Goal: Feedback & Contribution: Contribute content

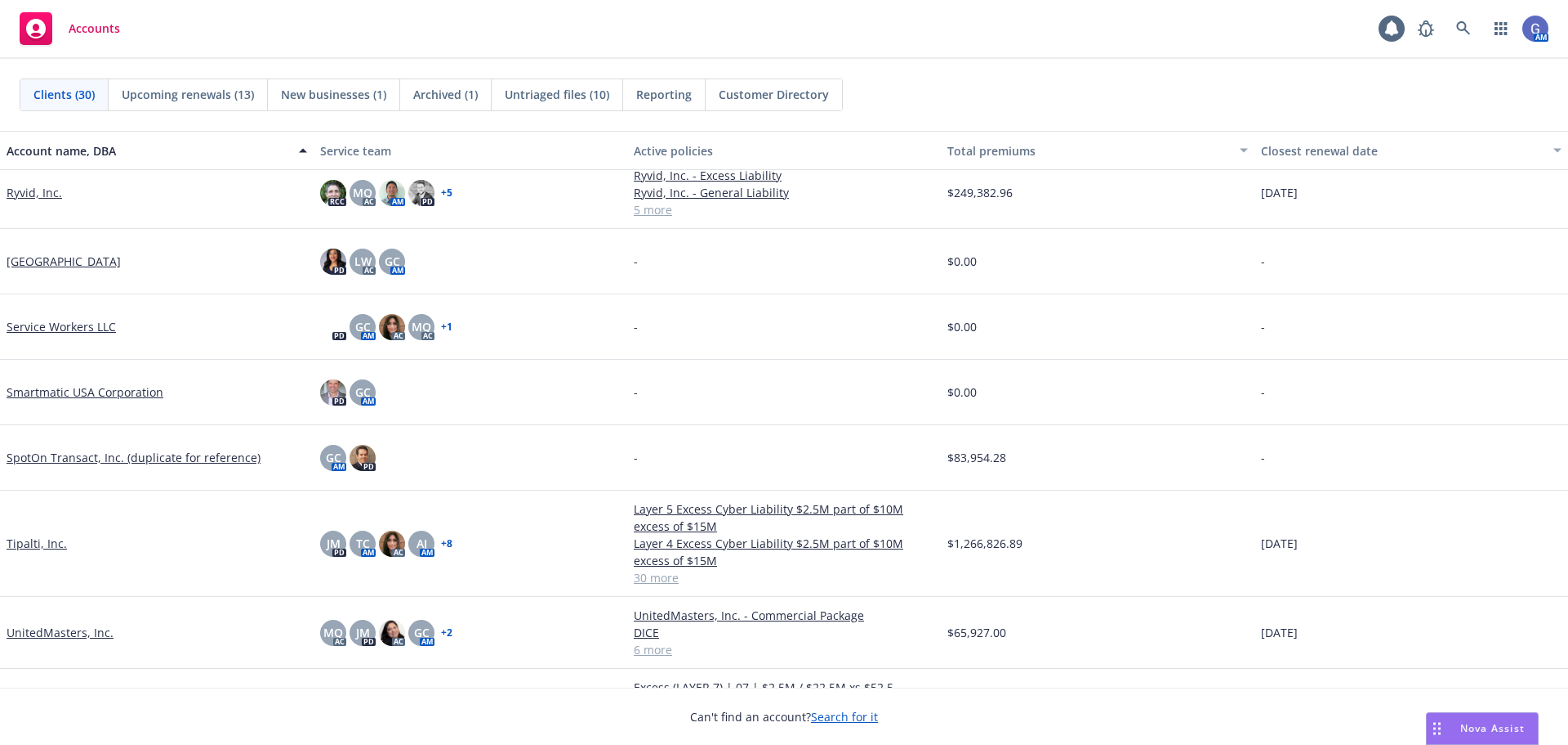
scroll to position [1144, 0]
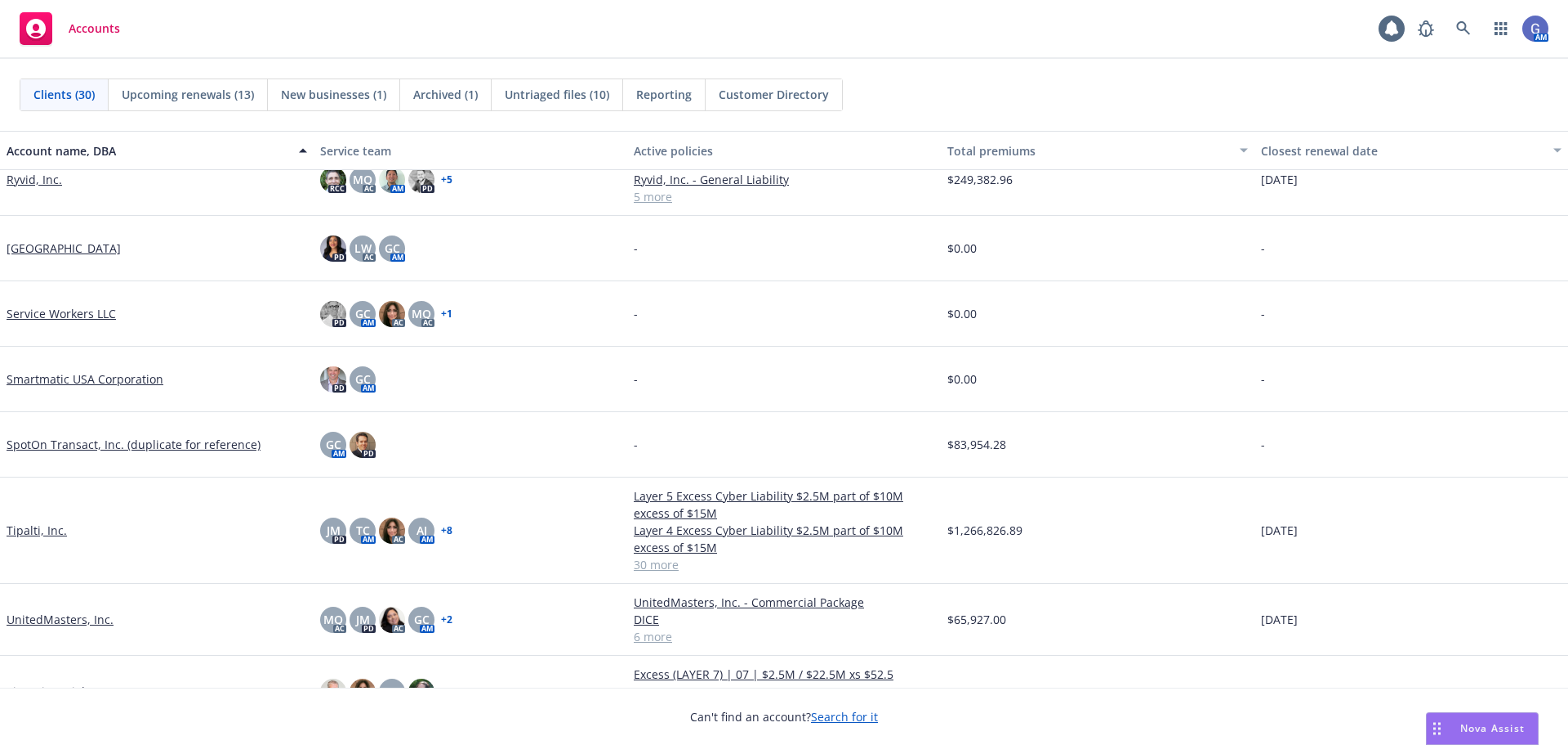
click at [37, 523] on link "Tipalti, Inc." at bounding box center [37, 530] width 60 height 17
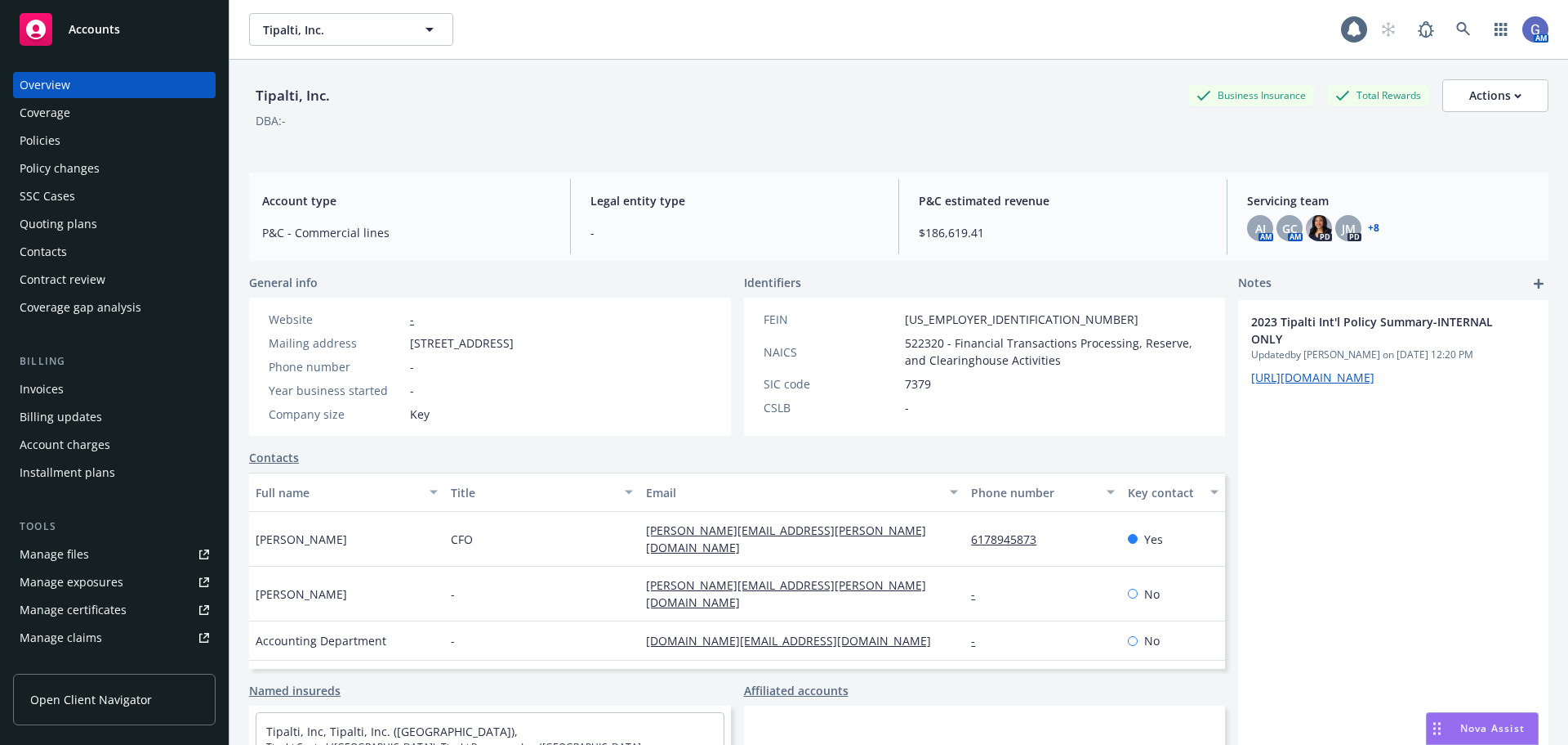
scroll to position [151, 0]
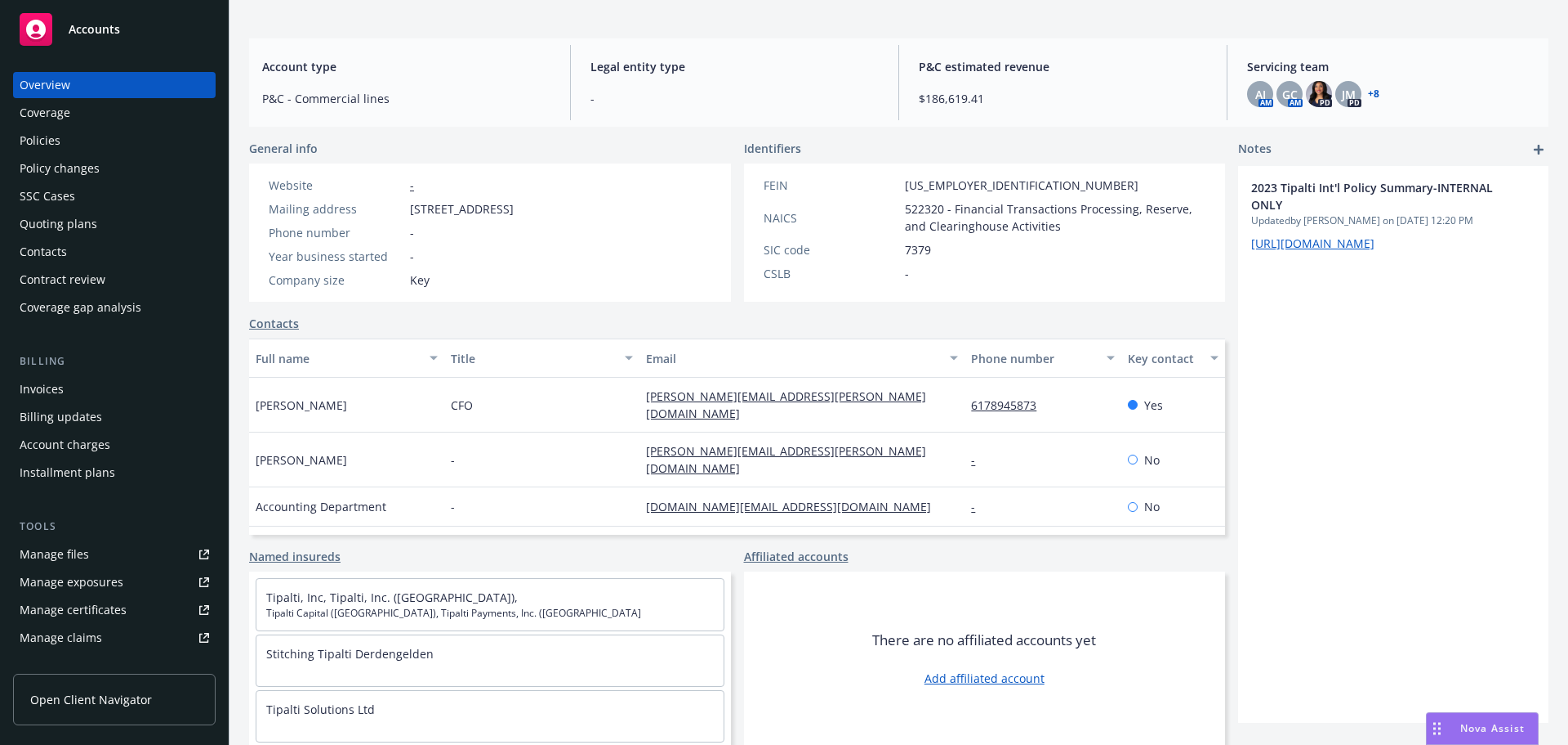
click at [1290, 355] on div "2023 Tipalti Int'l Policy Summary-INTERNAL ONLY Updated by Tiffany Carrasquillo…" at bounding box center [1394, 443] width 311 height 556
click at [1534, 144] on icon "add" at bounding box center [1539, 150] width 10 height 10
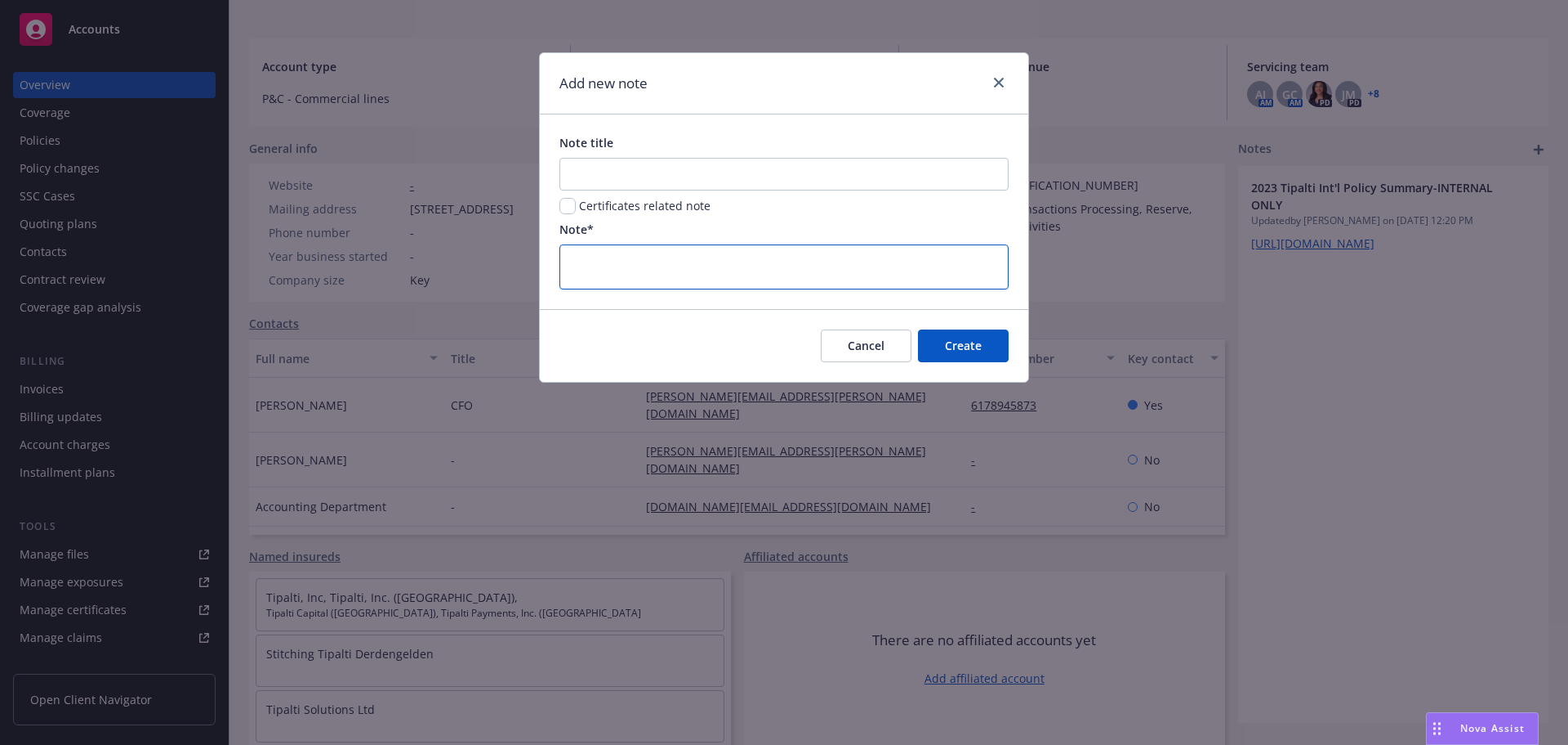
click at [627, 268] on textarea at bounding box center [784, 267] width 449 height 45
paste textarea "https://iln.sharepoint.com/:x:/r/sites/CRUTeam/Shared%20Documents/Clients/Gay%2…"
type textarea "https://iln.sharepoint.com/:x:/r/sites/CRUTeam/Shared%20Documents/Clients/Gay%2…"
type textarea "x"
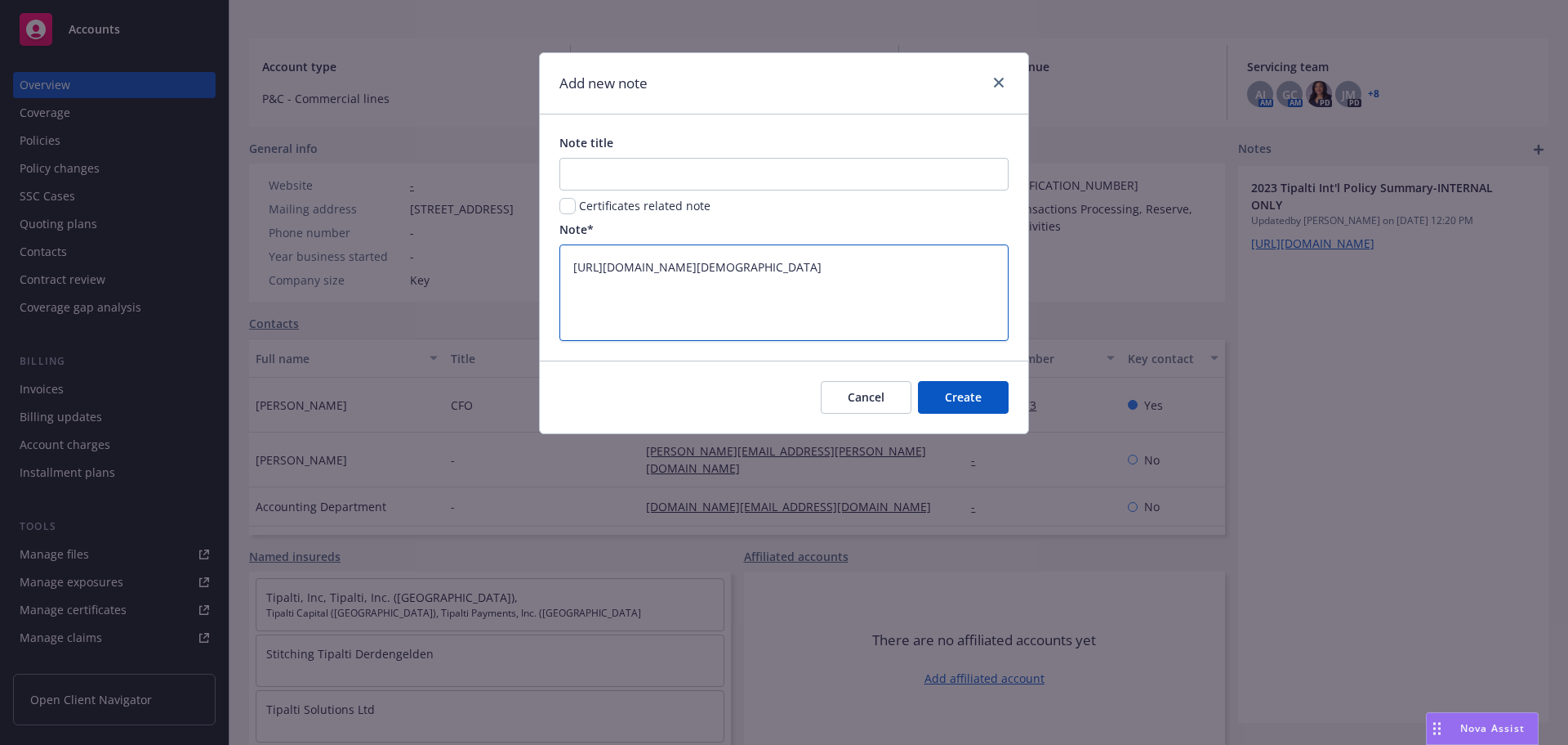
type textarea "https://iln.sharepoint.com/:x:/r/sites/CRUTeam/Shared%20Documents/Clients/Gay%2…"
click at [592, 166] on input "Note title" at bounding box center [784, 174] width 449 height 32
type input "2"
type textarea "x"
type input "25"
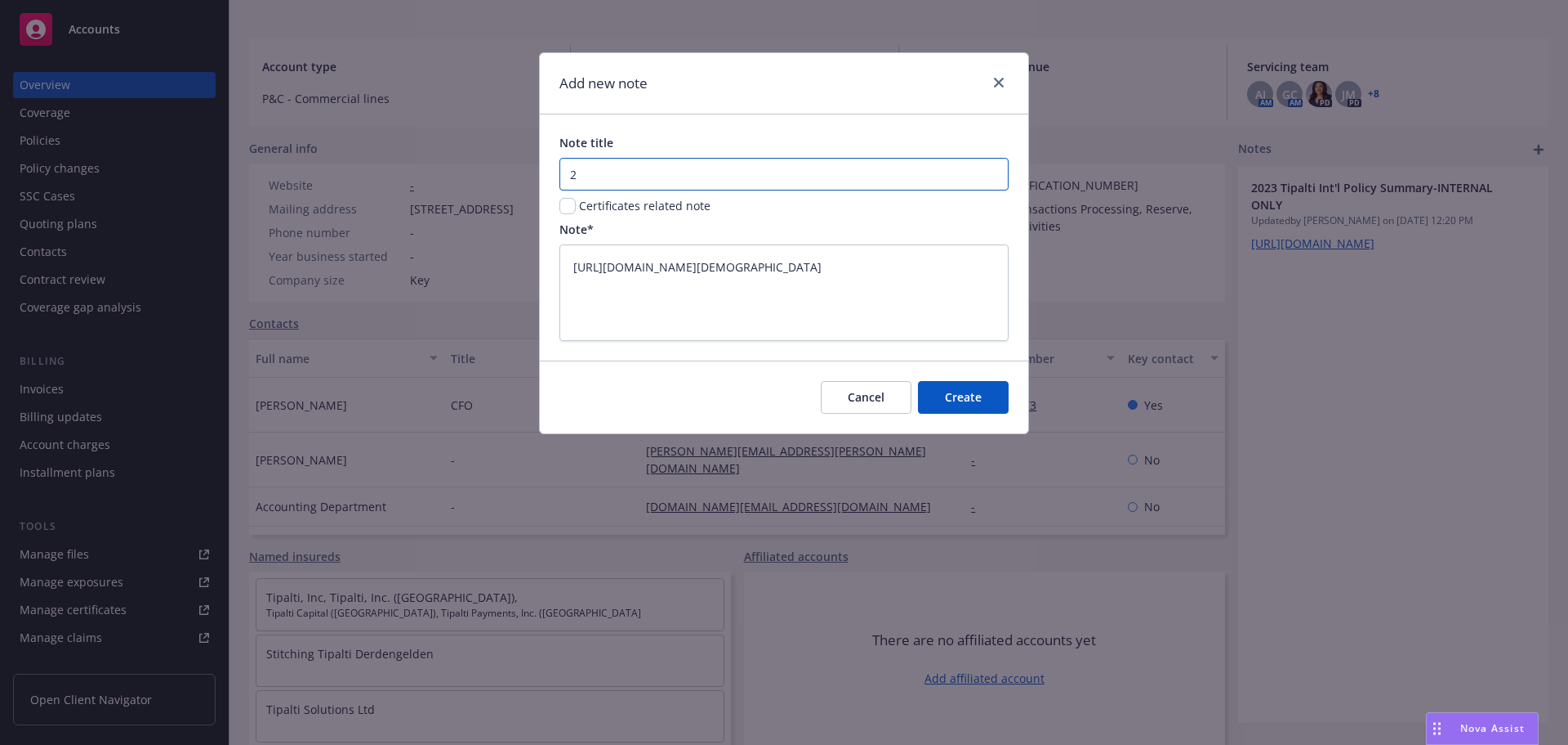
type textarea "x"
type input "25-"
type textarea "x"
type input "25-2"
type textarea "x"
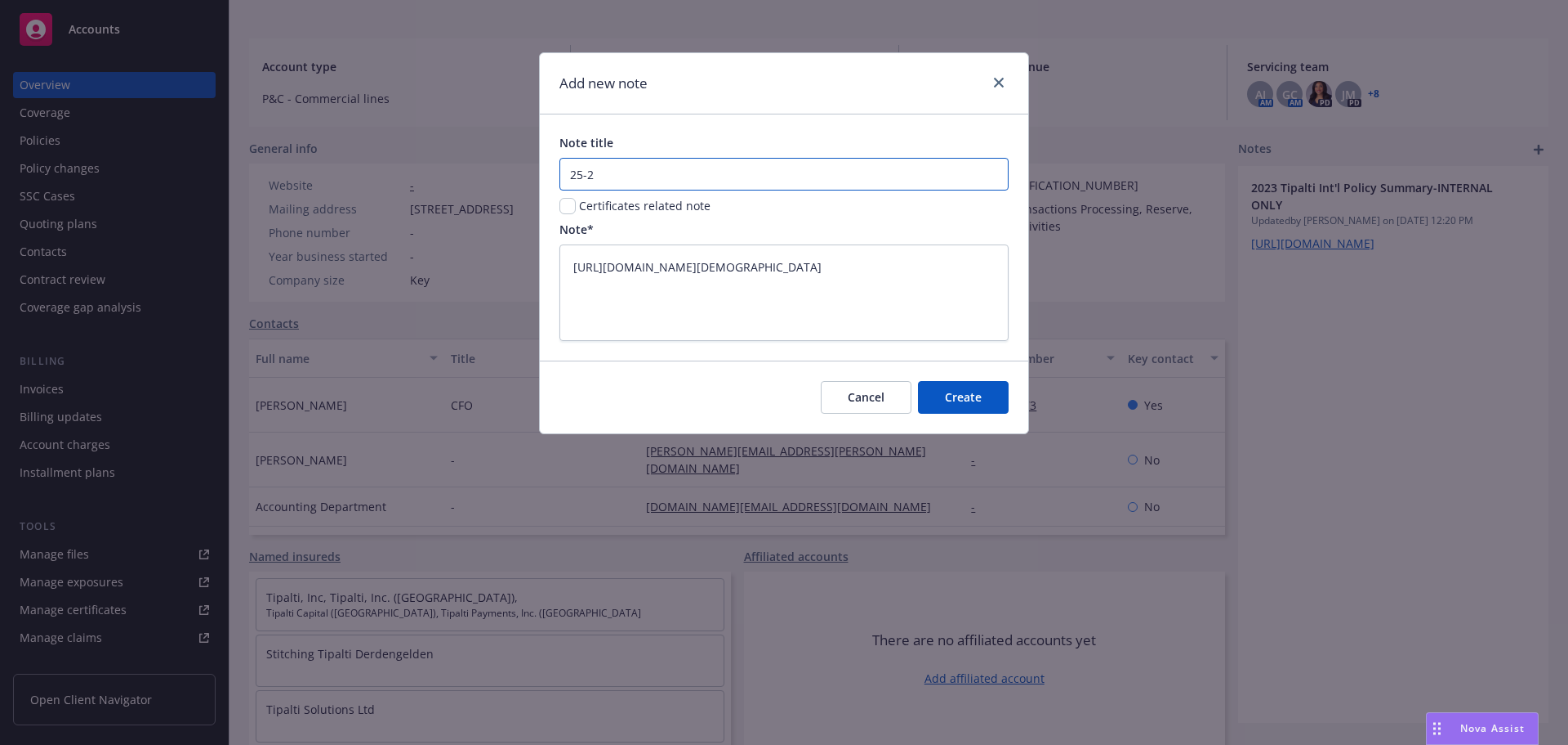
type input "25-26"
type textarea "x"
type input "25-26"
type textarea "x"
type input "25-26 P"
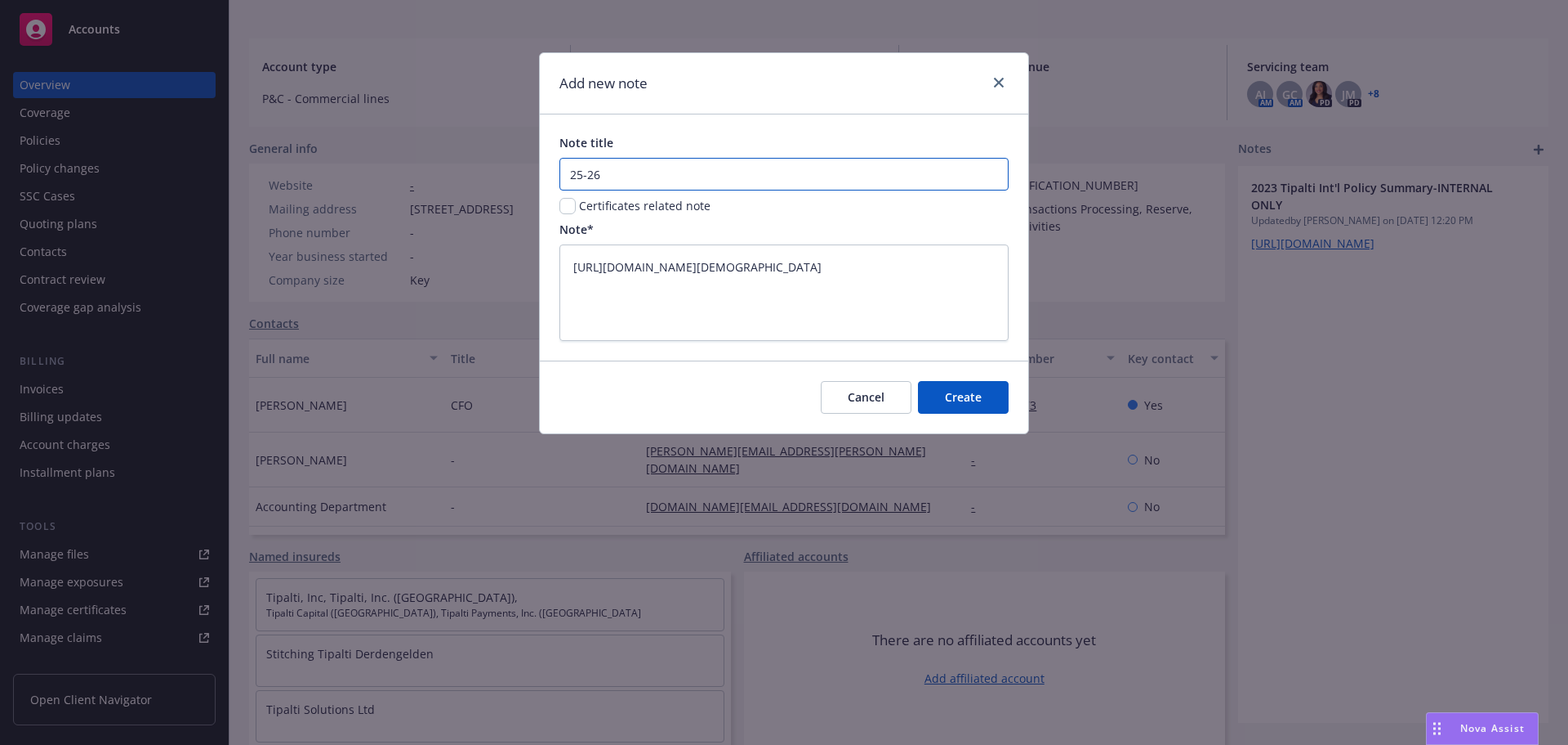
type textarea "x"
type input "25-26 Pr"
type textarea "x"
type input "25-26 Pro"
type textarea "x"
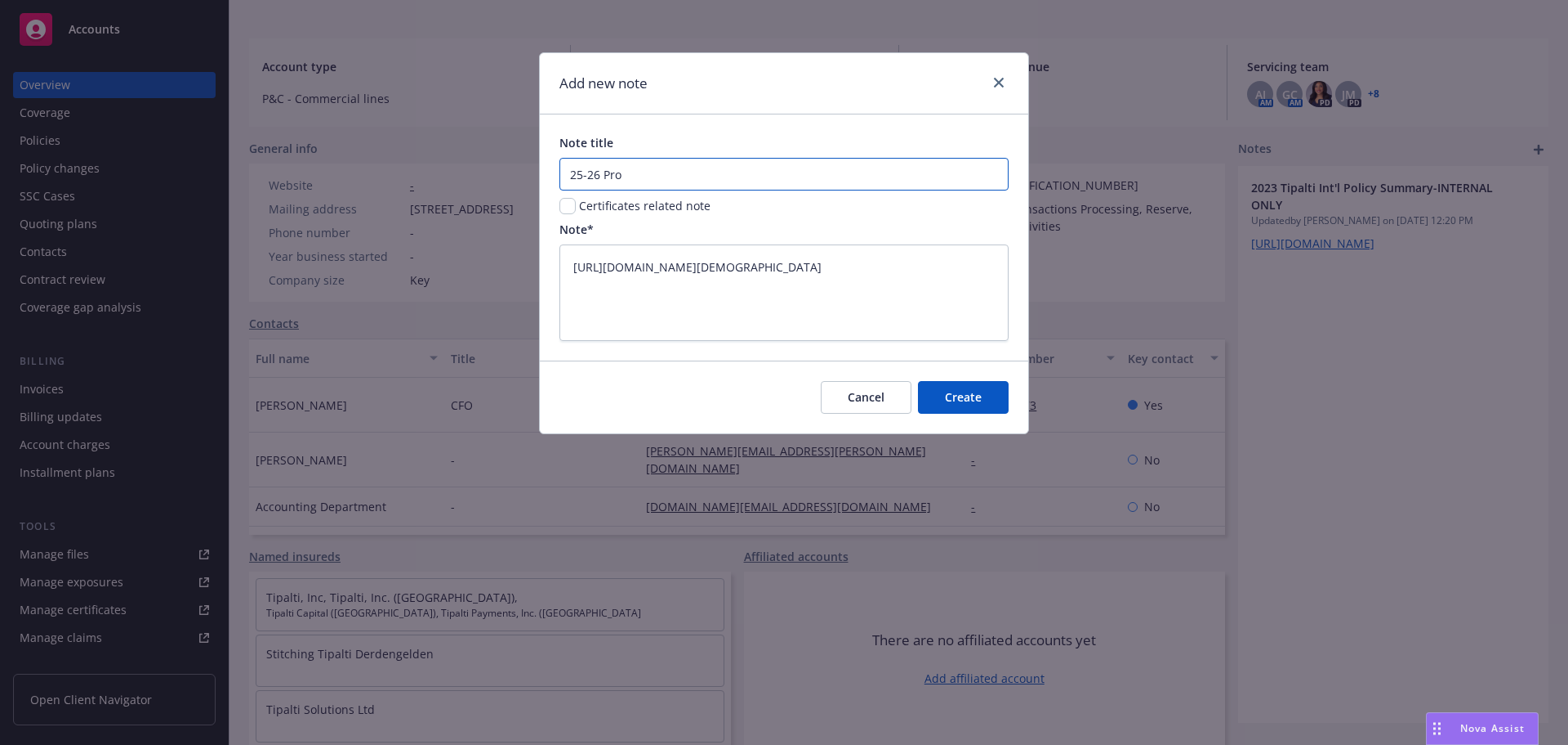
type input "25-26 Prop"
type textarea "x"
type input "25-26 Propo"
type textarea "x"
type input "25-26 Propos"
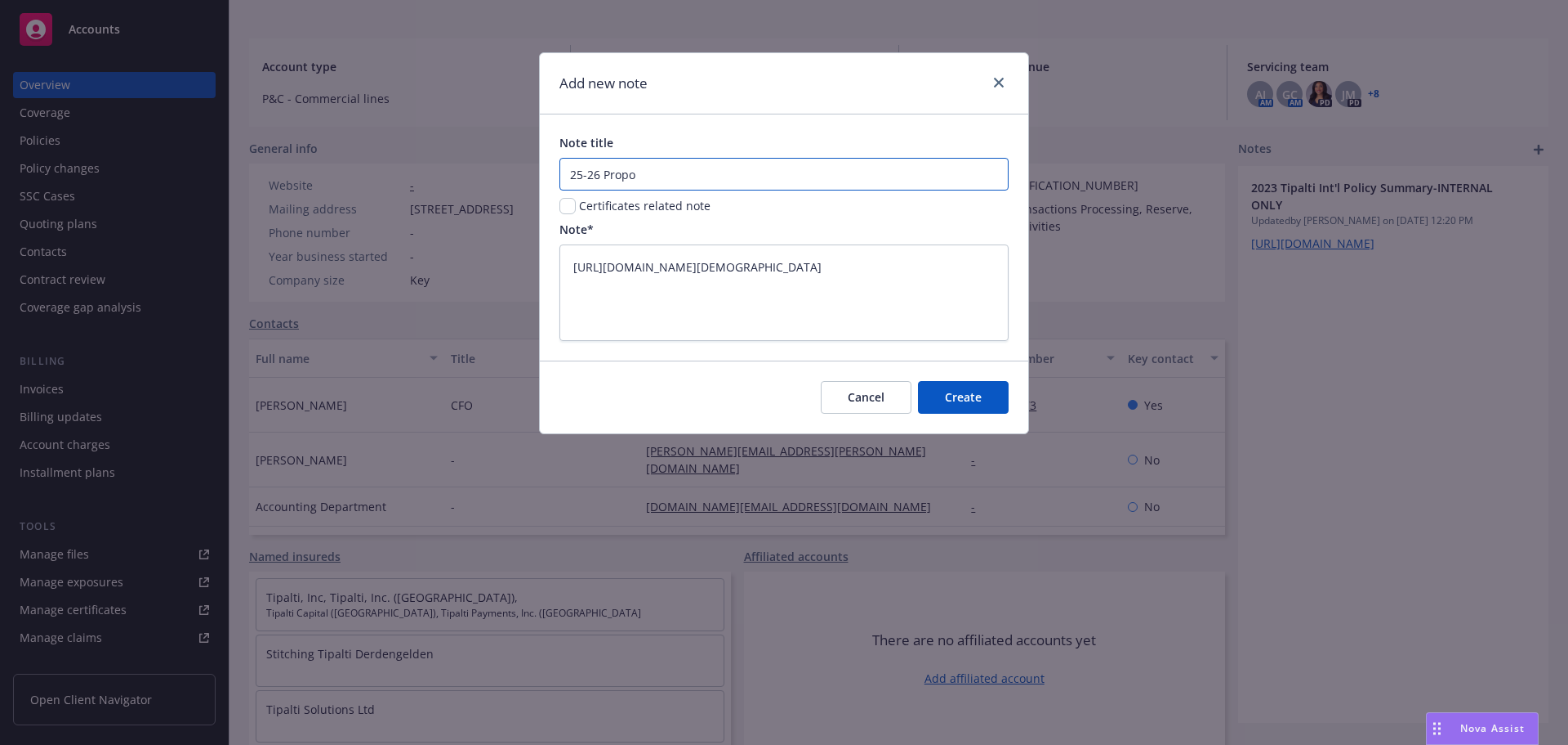
type textarea "x"
type input "25-26 Proposa"
type textarea "x"
type input "25-26 Proposal"
type textarea "x"
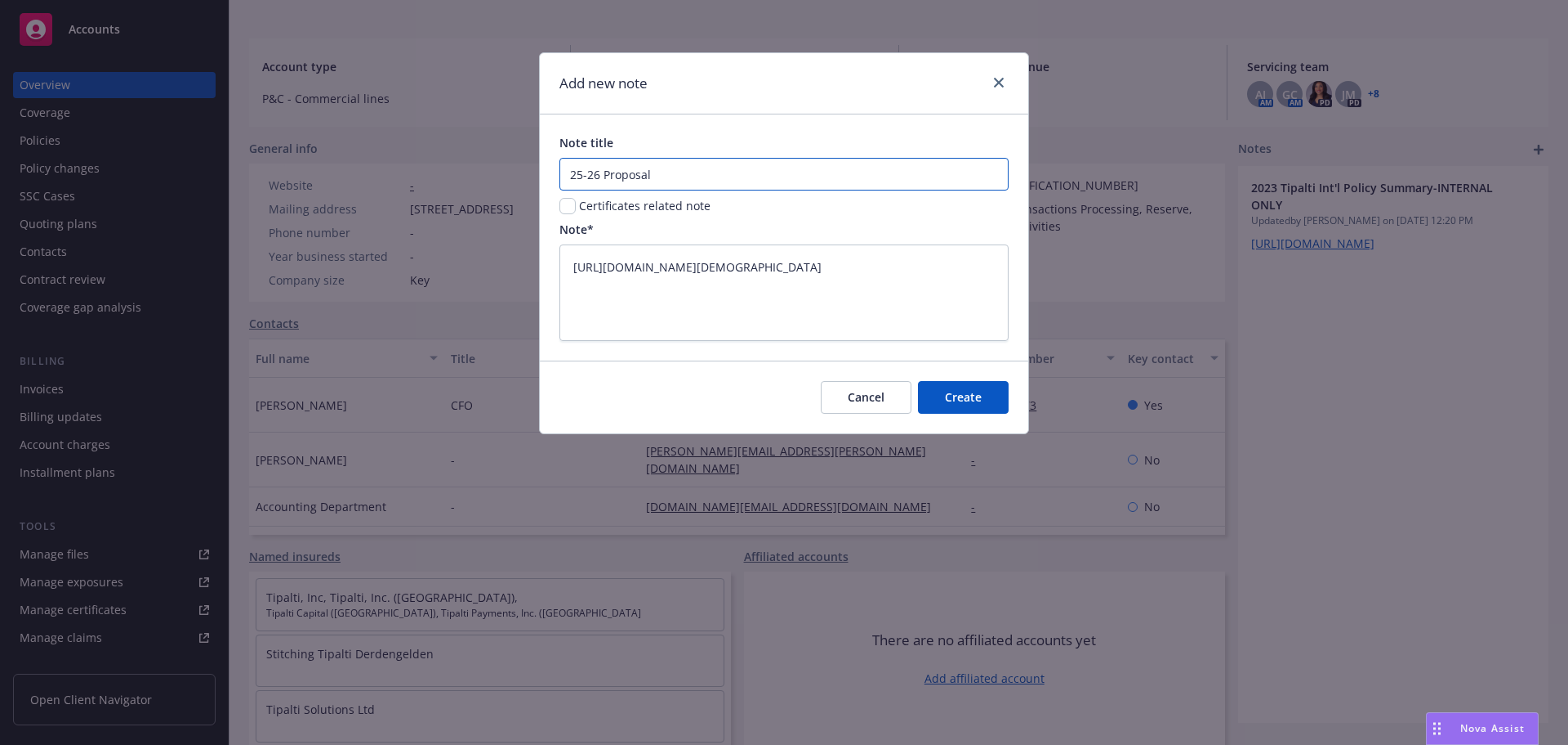
type input "25-26 Proposal"
type textarea "x"
type input "25-26 Proposal S"
type textarea "x"
type input "25-26 Proposal So"
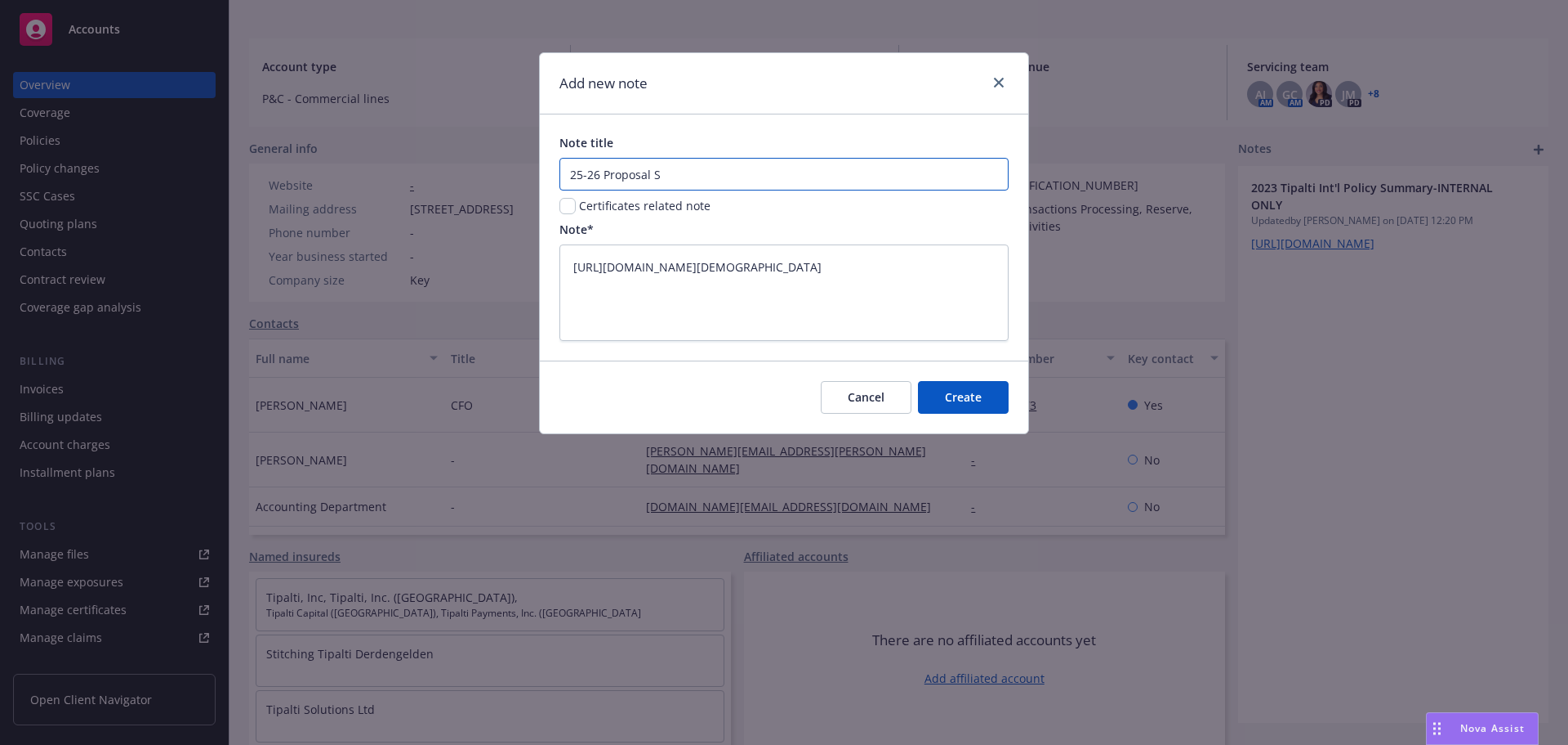
type textarea "x"
type input "25-26 Proposal Sou"
type textarea "x"
type input "25-26 Proposal Sour"
type textarea "x"
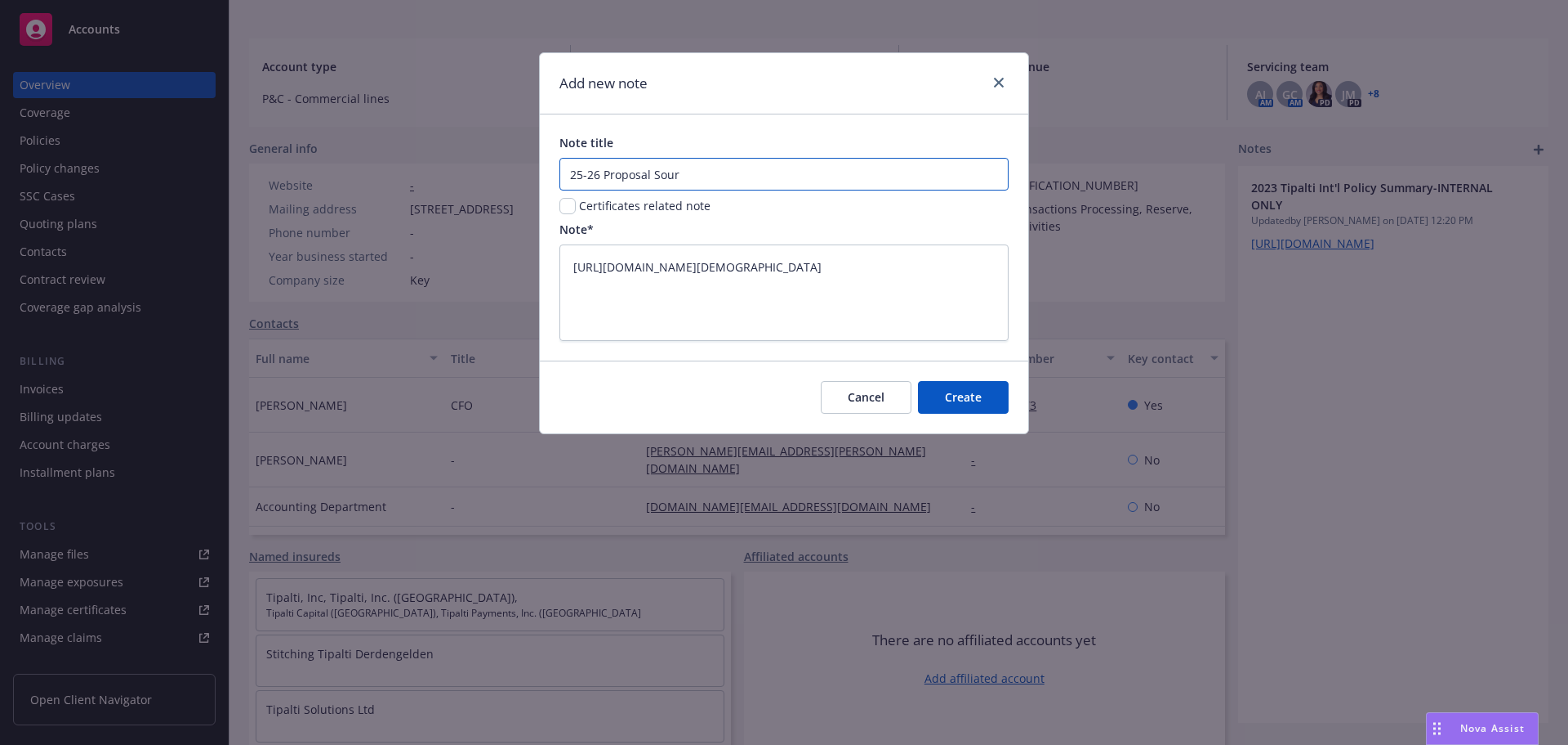
type input "25-26 Proposal Sourc"
type textarea "x"
type input "25-26 Proposal Source"
type textarea "x"
type input "25-26 Proposal Source"
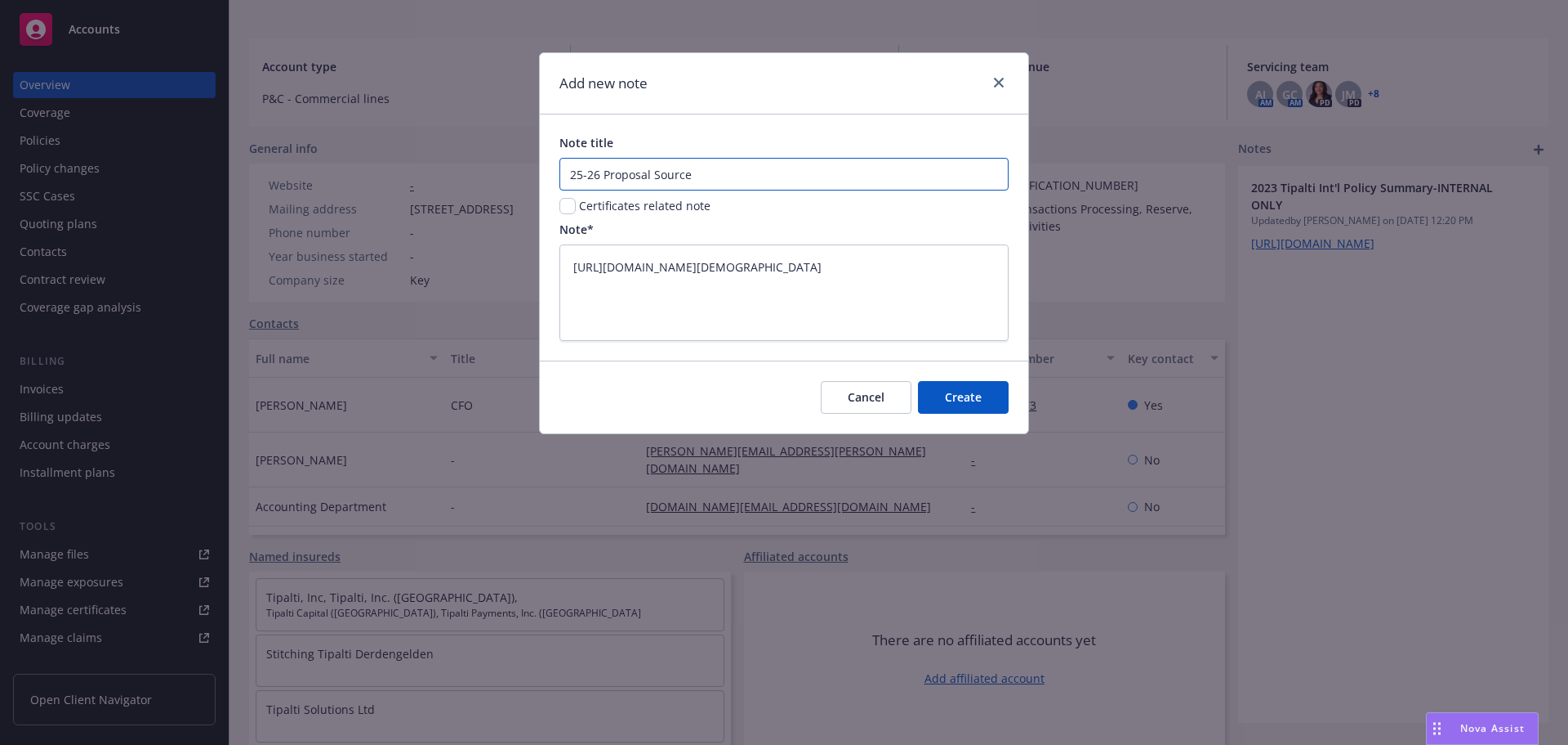
type textarea "x"
type input "25-26 Proposal Source D"
type textarea "x"
type input "25-26 Proposal Source Do"
type textarea "x"
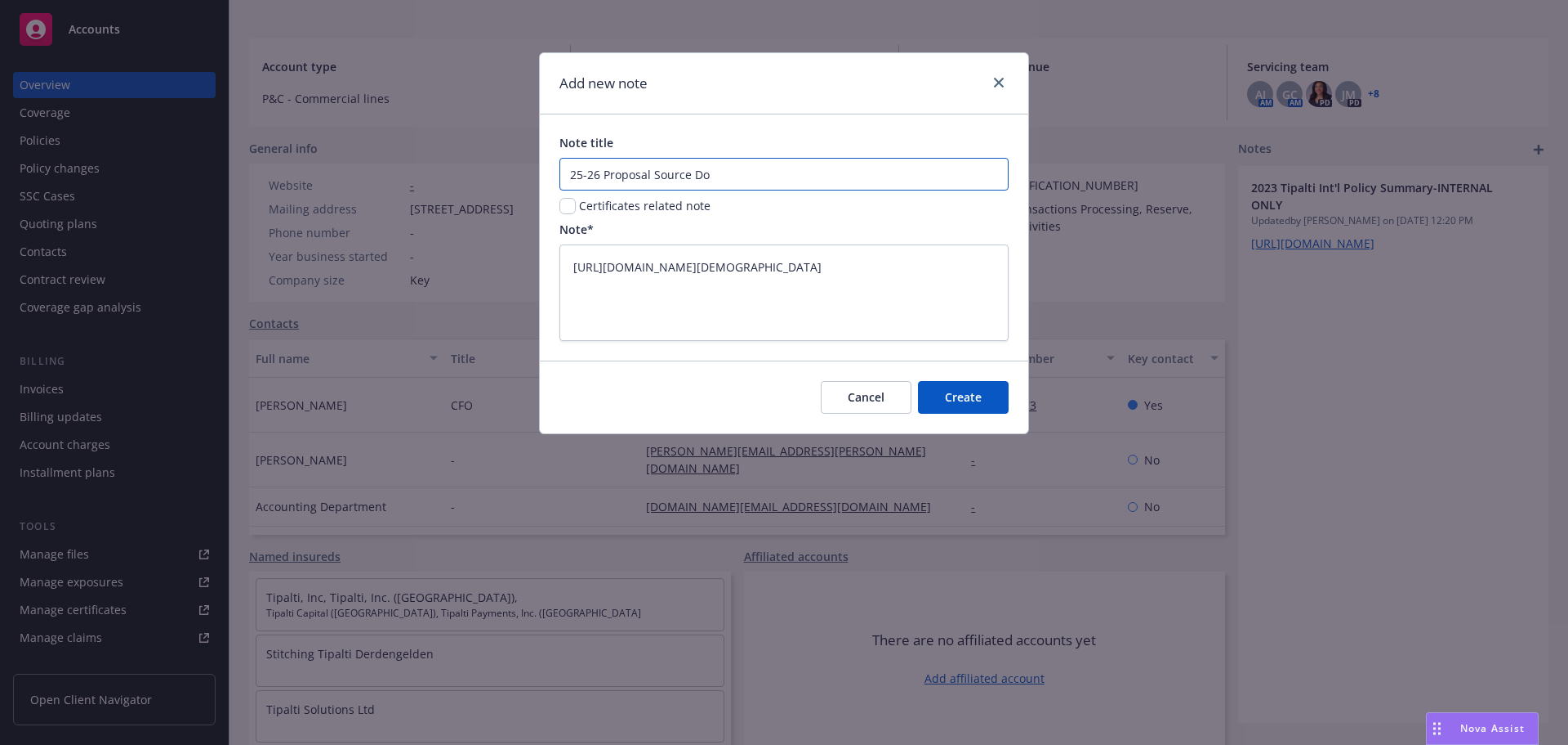
type input "25-26 Proposal Source Doc"
type textarea "x"
type input "25-26 Proposal Source Doc"
click at [993, 403] on button "Create" at bounding box center [963, 397] width 91 height 32
type textarea "x"
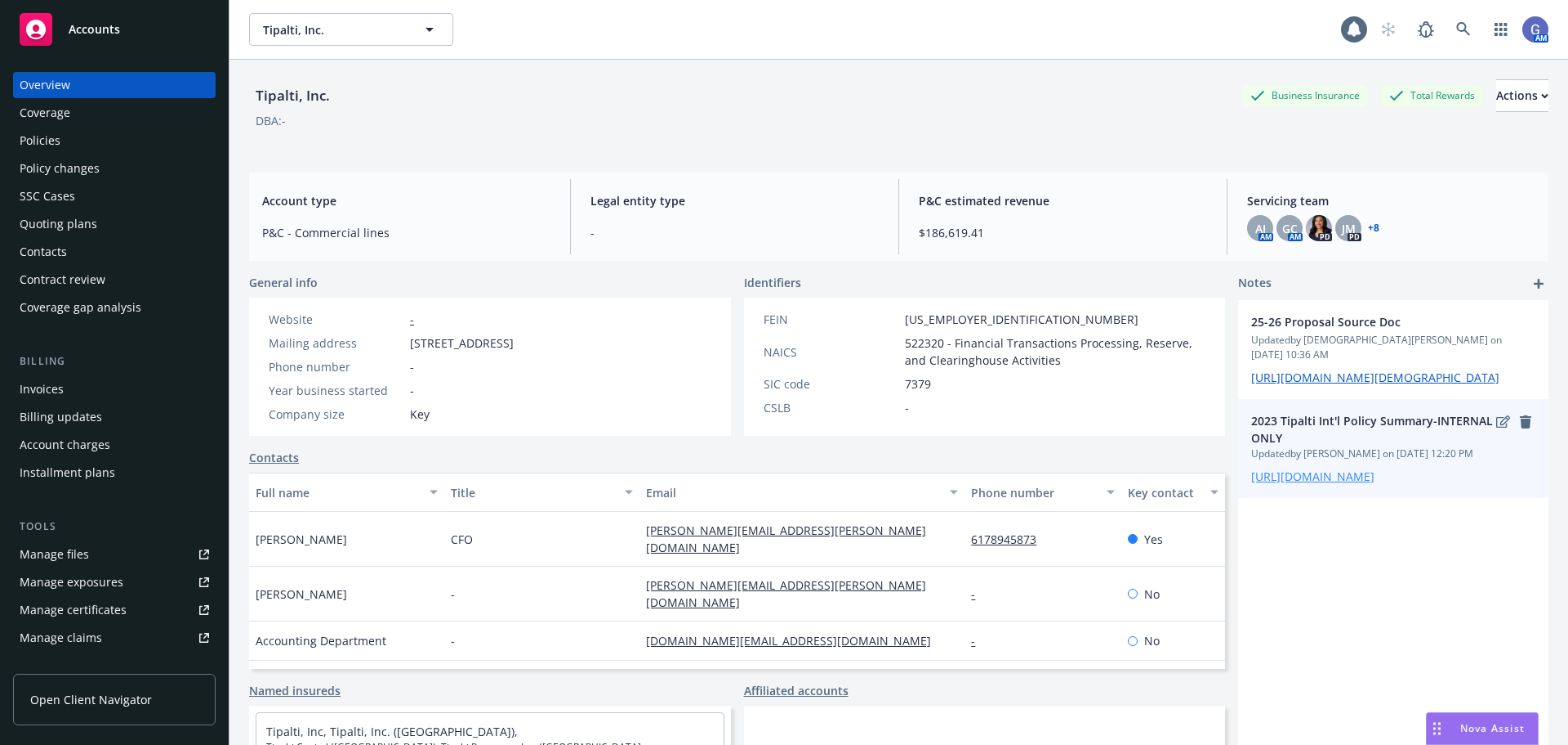
click at [1284, 484] on link "[URL][DOMAIN_NAME]" at bounding box center [1312, 476] width 123 height 15
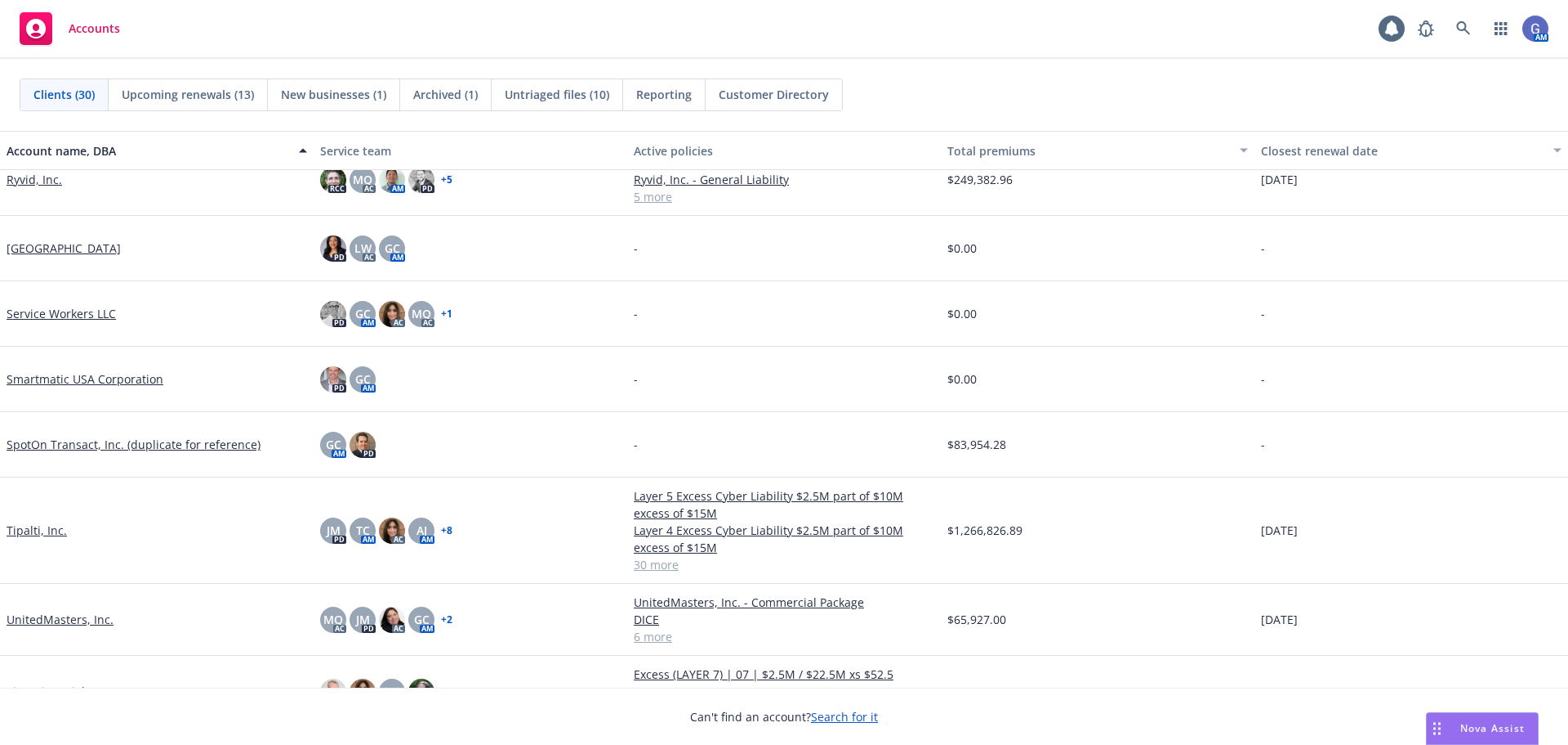
scroll to position [1226, 0]
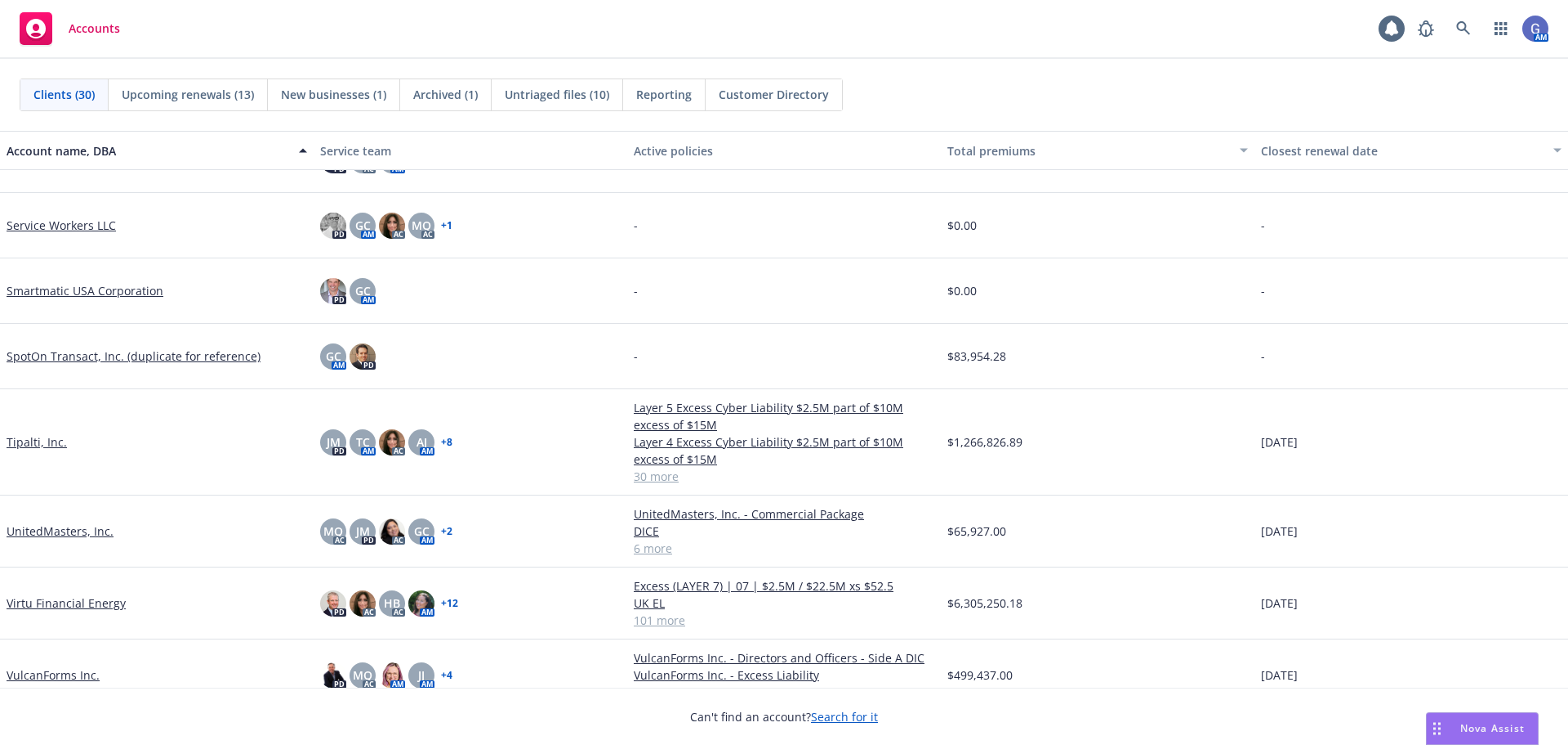
click at [42, 438] on link "Tipalti, Inc." at bounding box center [37, 442] width 60 height 17
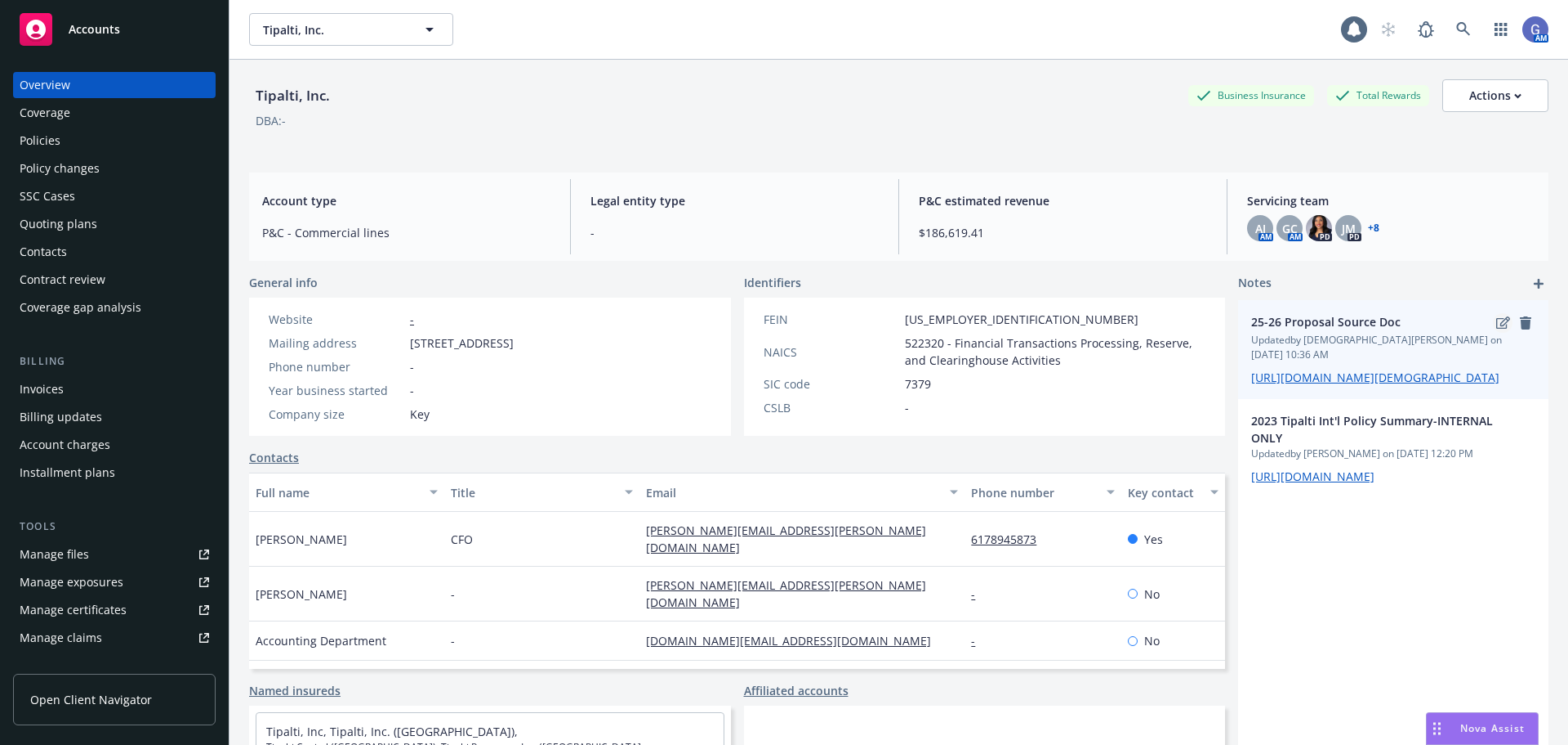
click at [1497, 319] on icon "edit" at bounding box center [1503, 322] width 14 height 12
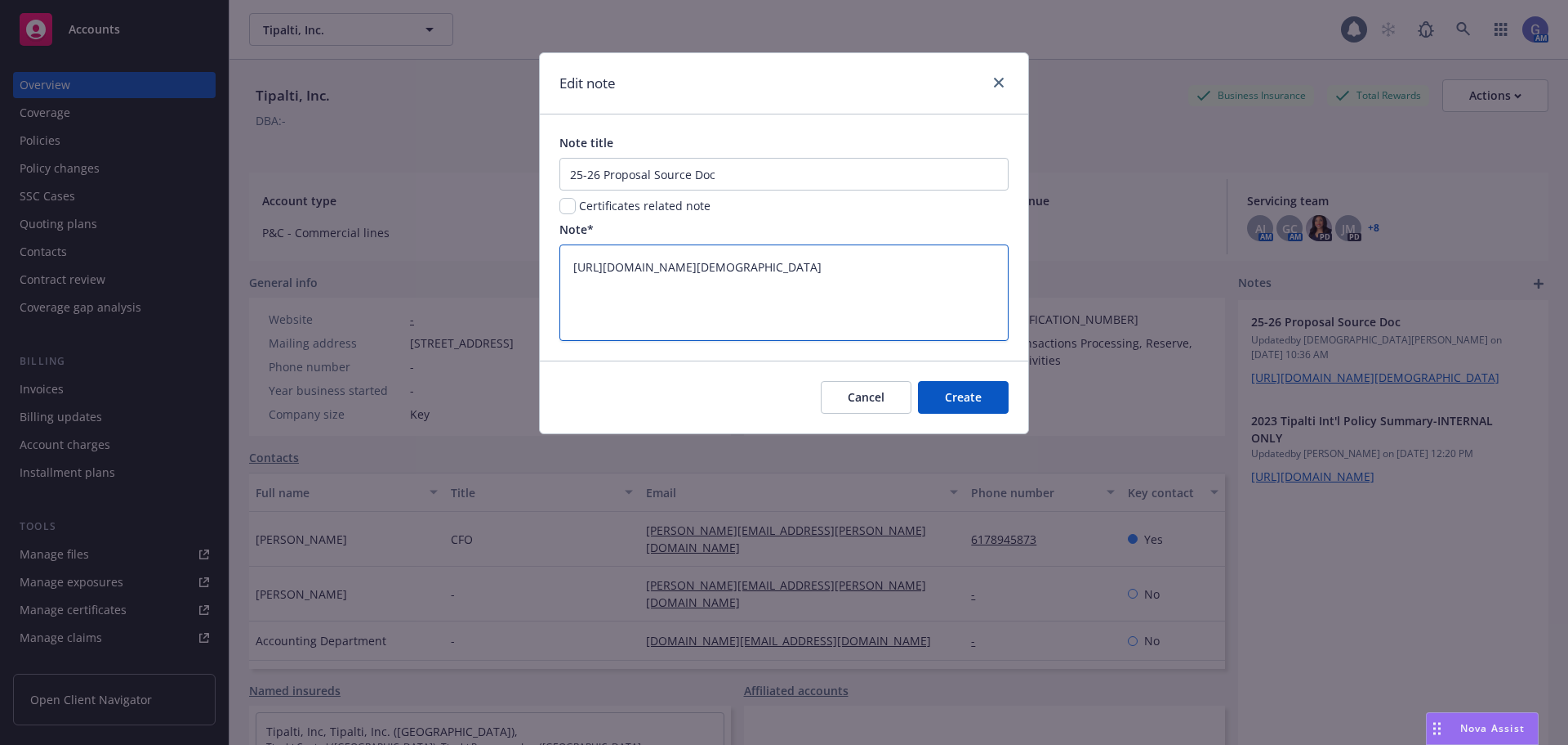
drag, startPoint x: 975, startPoint y: 325, endPoint x: 517, endPoint y: 251, distance: 463.9
click at [517, 254] on div "Edit note Note title 25-26 Proposal Source Doc Certificates related note Note* …" at bounding box center [784, 372] width 1568 height 745
paste textarea "s/CRUTeam/EebHkPemT5ZKtX4HM6SgJbABxwPbwOeIgZxpx9ssSambBA?e=dJ7Xe0"
type textarea "x"
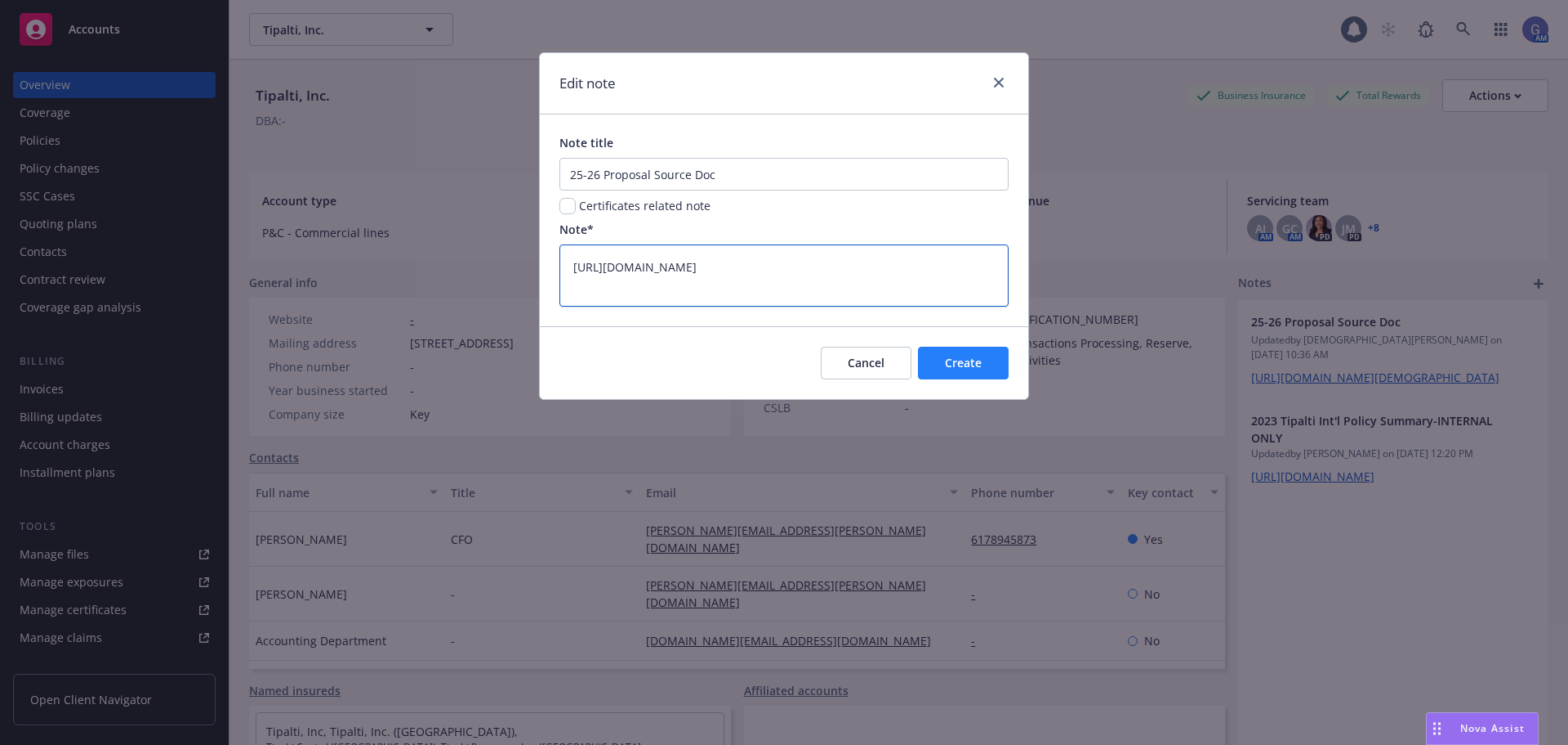
type textarea "[URL][DOMAIN_NAME]"
click at [965, 358] on span "Create" at bounding box center [963, 363] width 37 height 15
type textarea "x"
